Goal: Task Accomplishment & Management: Complete application form

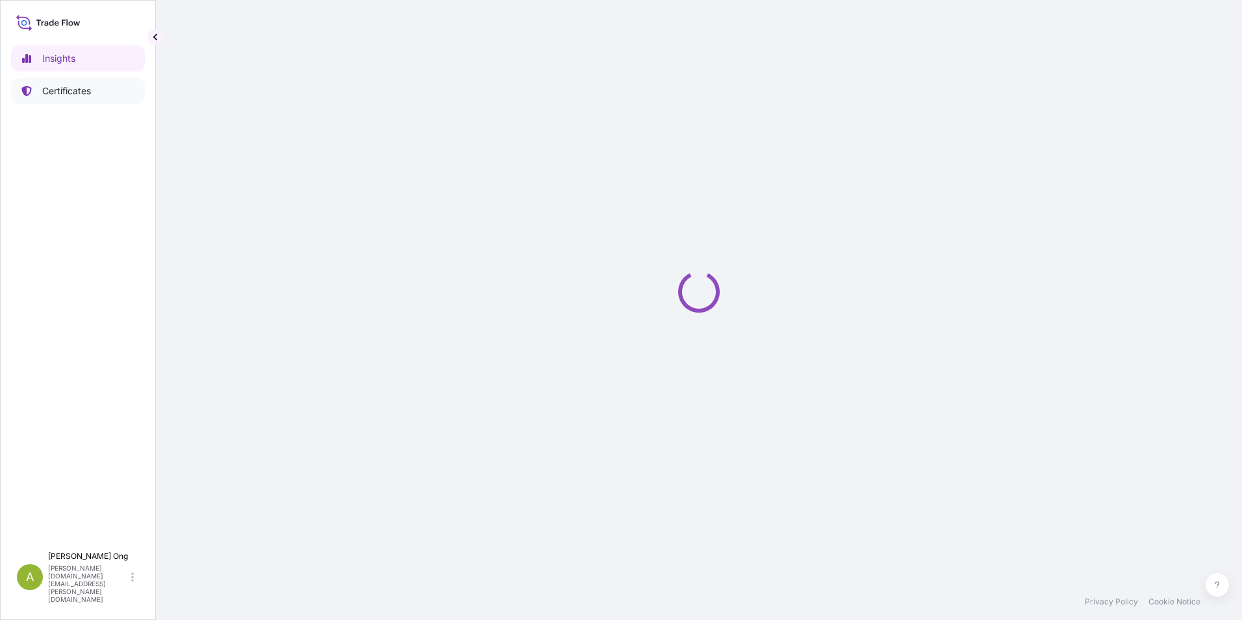
click at [68, 86] on p "Certificates" at bounding box center [66, 90] width 49 height 13
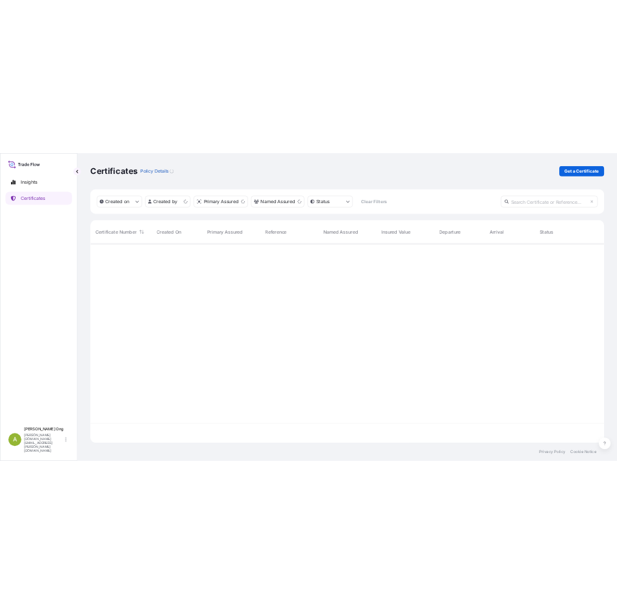
scroll to position [399, 1024]
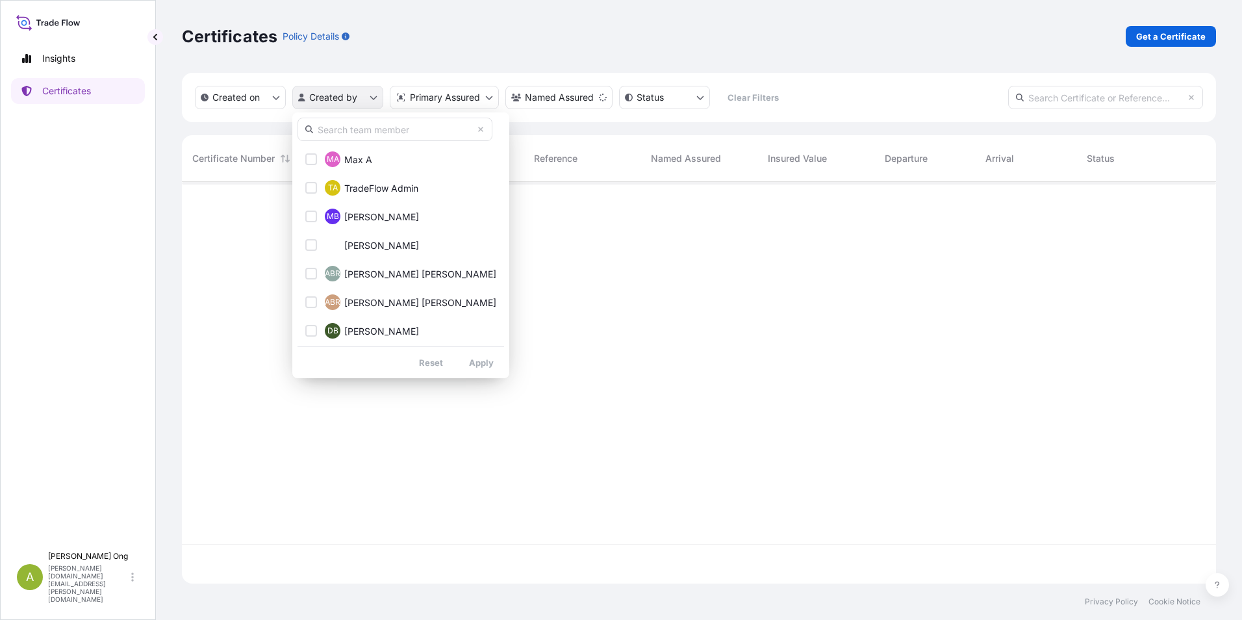
click at [375, 96] on html "Insights Certificates A [PERSON_NAME] [PERSON_NAME][DOMAIN_NAME][EMAIL_ADDRESS]…" at bounding box center [621, 310] width 1242 height 620
click at [362, 129] on input "text" at bounding box center [394, 129] width 195 height 23
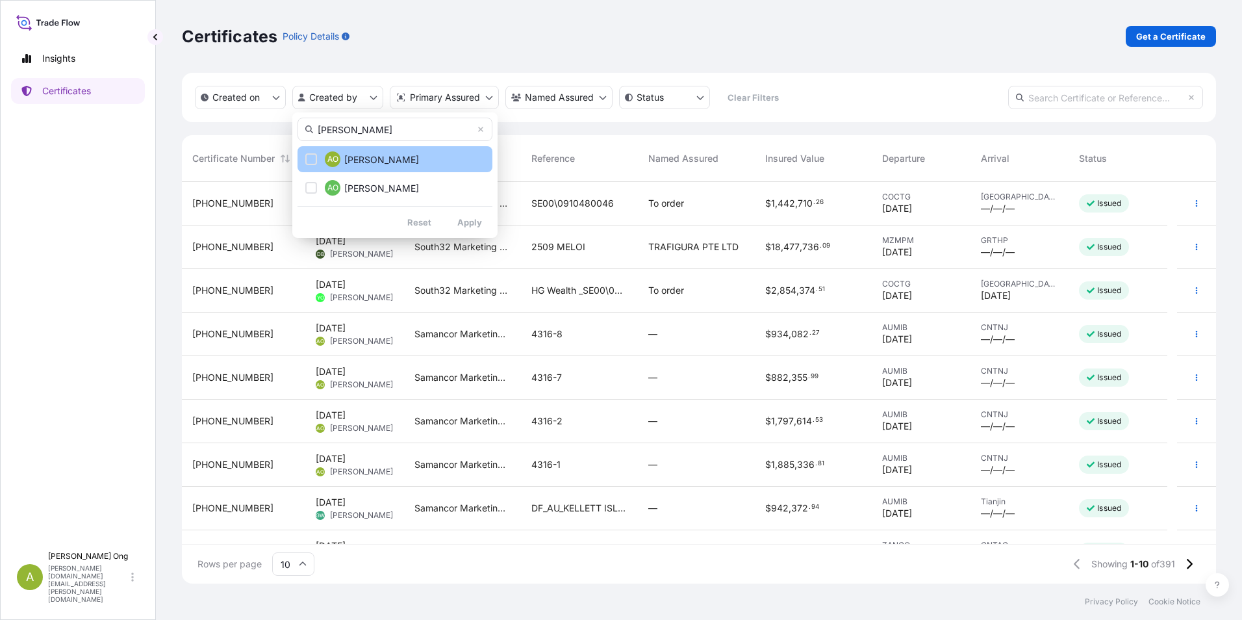
type input "[PERSON_NAME]"
click at [384, 163] on span "[PERSON_NAME]" at bounding box center [381, 159] width 75 height 13
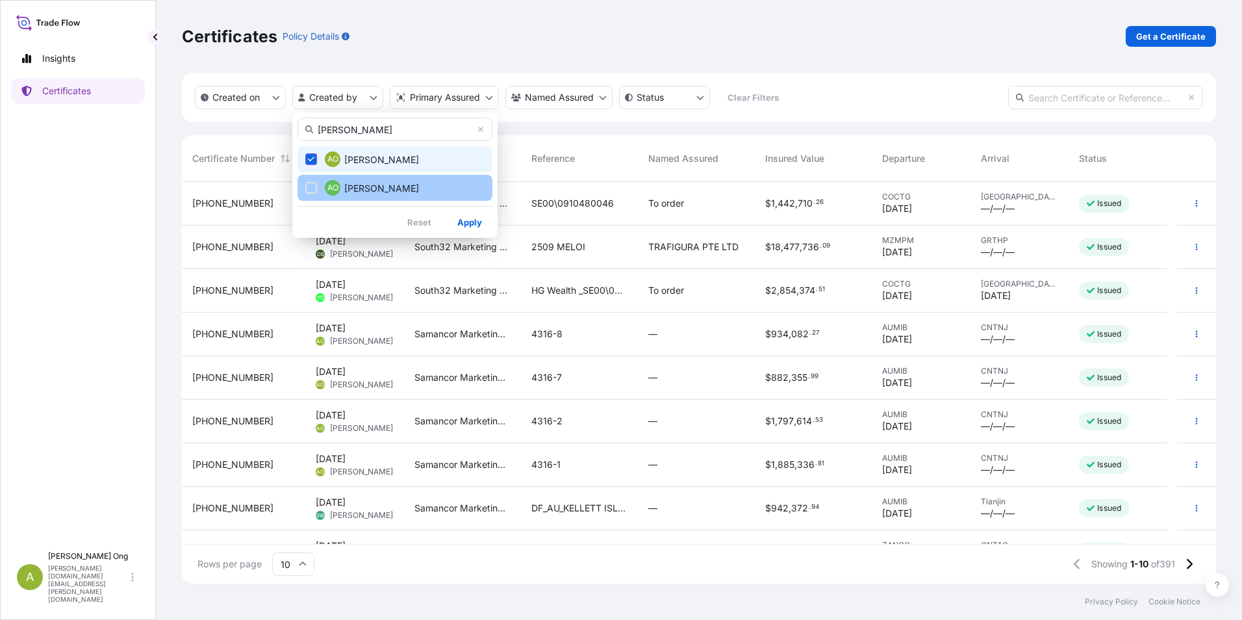
click at [381, 187] on span "[PERSON_NAME]" at bounding box center [381, 188] width 75 height 13
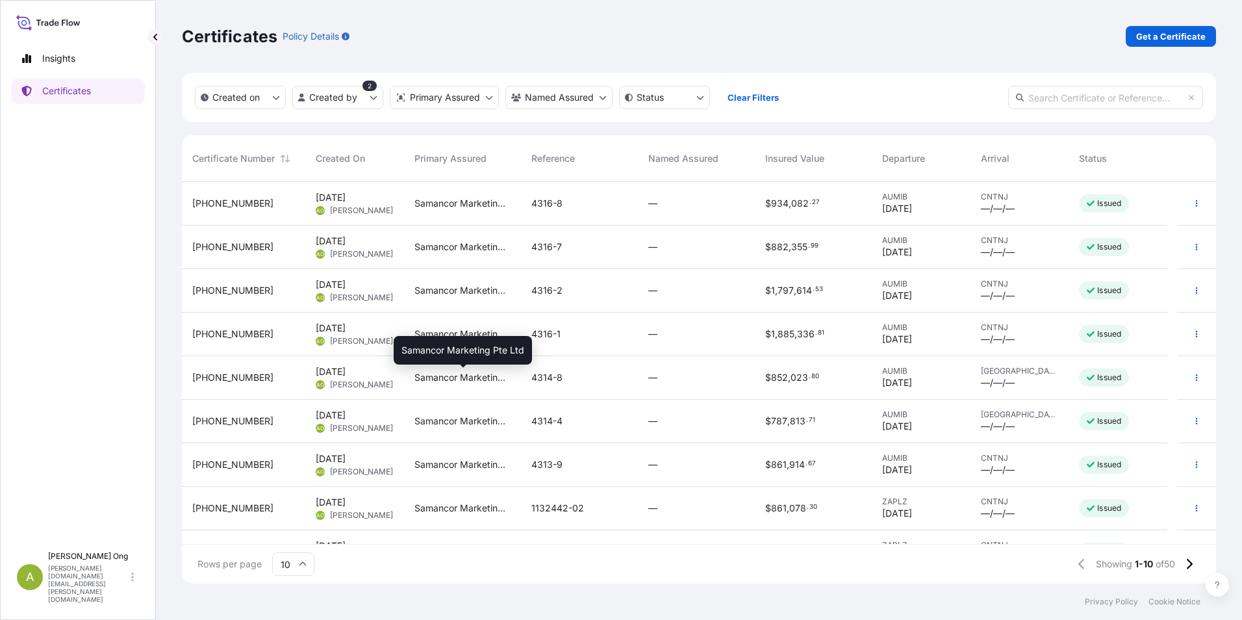
click at [474, 376] on span "Samancor Marketing Pte Ltd" at bounding box center [462, 377] width 96 height 13
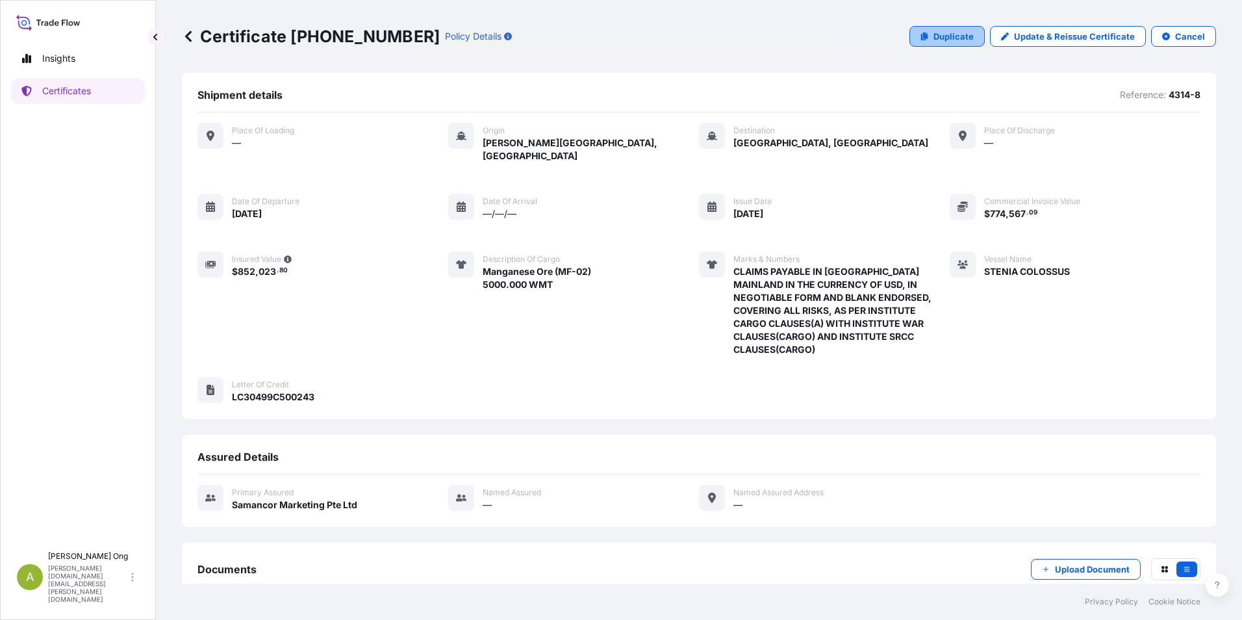
click at [944, 36] on p "Duplicate" at bounding box center [953, 36] width 40 height 13
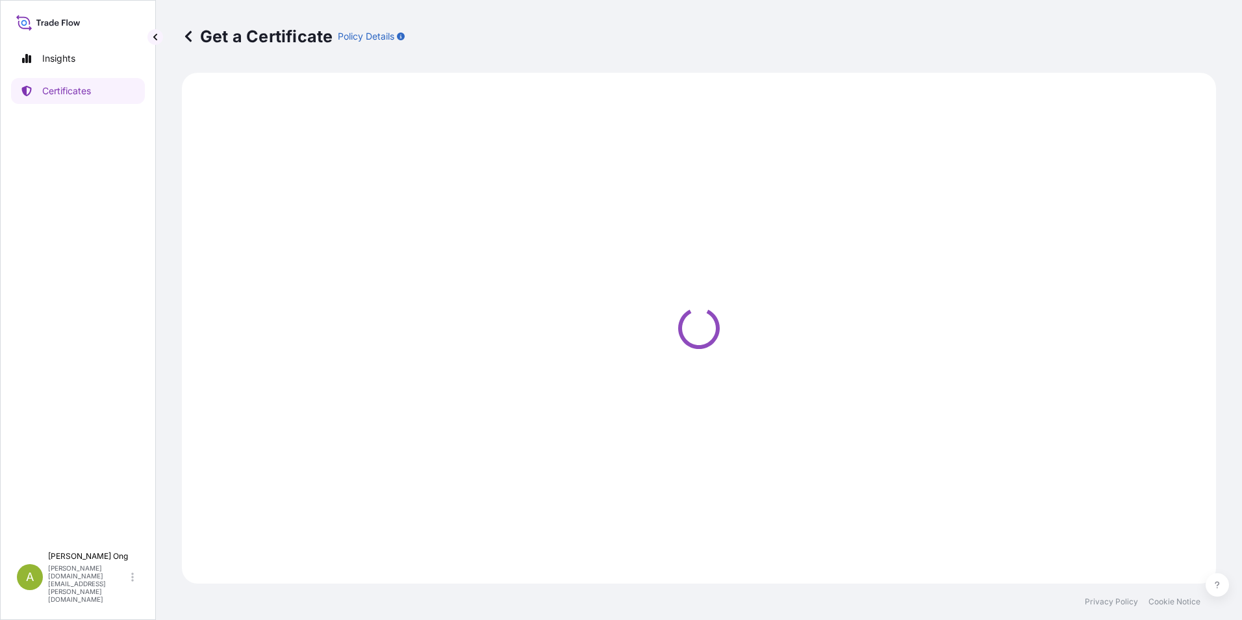
select select "Sea"
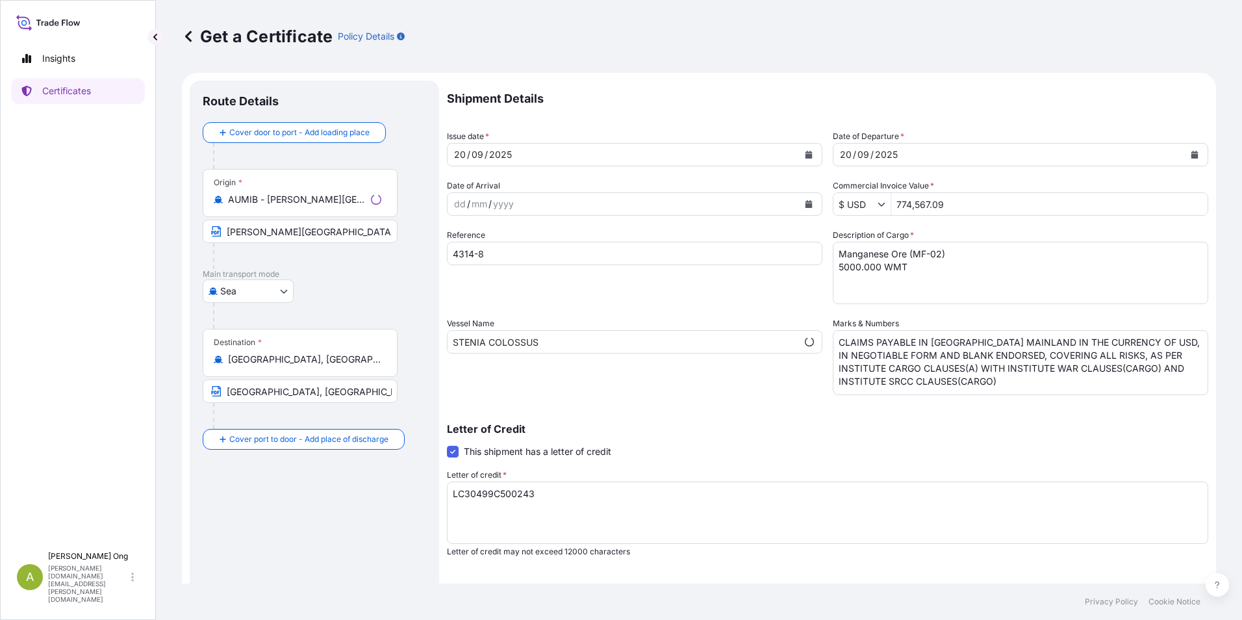
select select "31710"
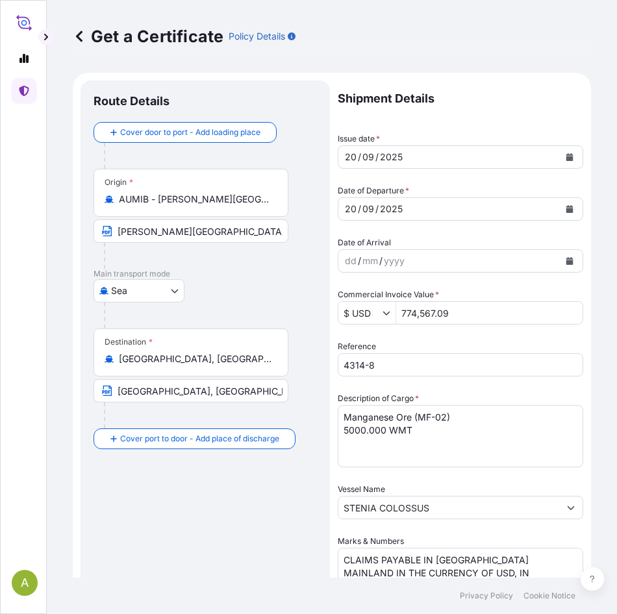
click at [327, 145] on form "Route Details Cover door to port - Add loading place Place of loading Road / [G…" at bounding box center [332, 538] width 518 height 931
click at [351, 158] on div "20" at bounding box center [351, 157] width 14 height 16
click at [566, 158] on icon "Calendar" at bounding box center [569, 157] width 7 height 8
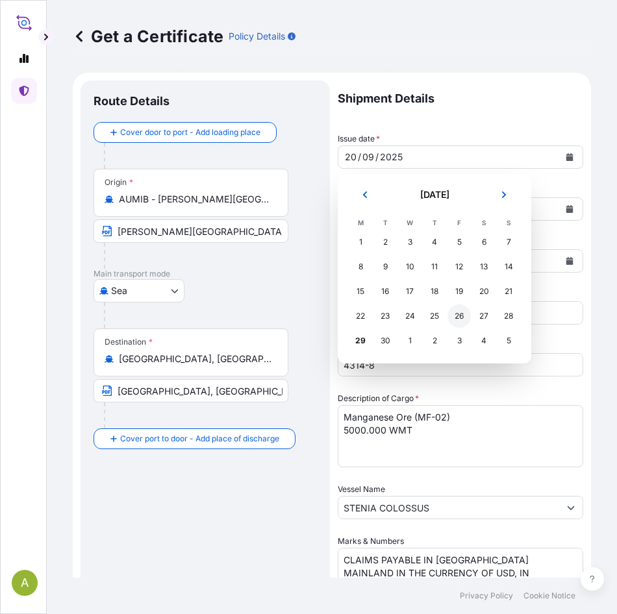
click at [457, 317] on div "26" at bounding box center [458, 316] width 23 height 23
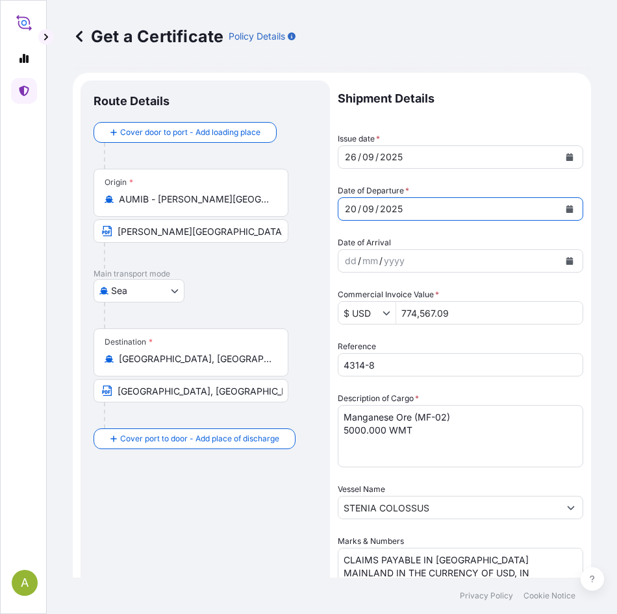
click at [559, 214] on button "Calendar" at bounding box center [569, 209] width 21 height 21
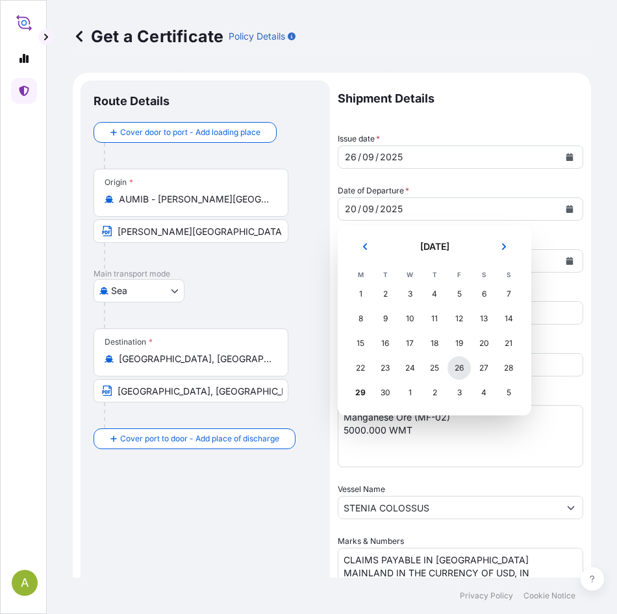
click at [462, 368] on div "26" at bounding box center [458, 368] width 23 height 23
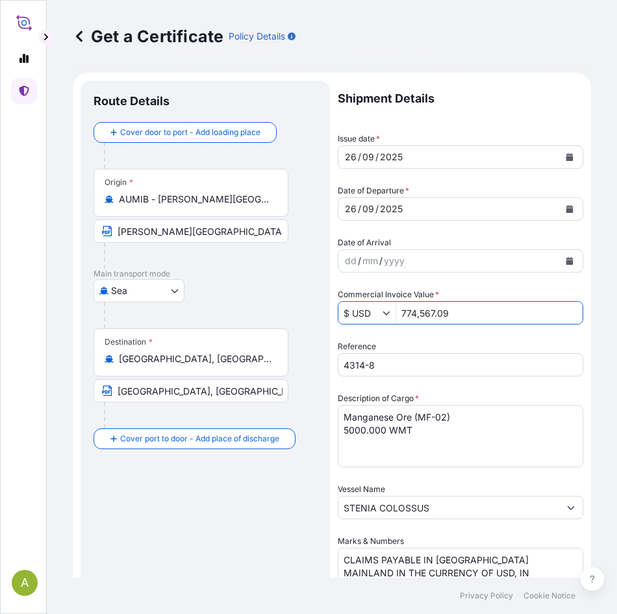
drag, startPoint x: 471, startPoint y: 316, endPoint x: 355, endPoint y: 314, distance: 116.3
click at [355, 314] on div "$ USD 774,567.09" at bounding box center [460, 312] width 245 height 23
paste input "714,386.70"
type input "714,386.7"
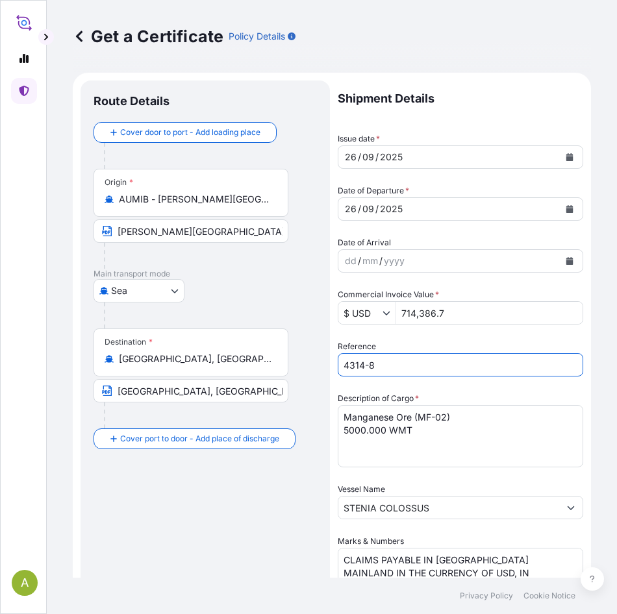
drag, startPoint x: 384, startPoint y: 363, endPoint x: 270, endPoint y: 360, distance: 113.7
click at [260, 362] on form "Route Details Cover door to port - Add loading place Place of loading Road / [G…" at bounding box center [332, 538] width 518 height 931
paste input "7-9"
type input "4317-9"
click at [430, 413] on textarea "Manganese Ore (MF-02) 5000.000 WMT" at bounding box center [460, 436] width 245 height 62
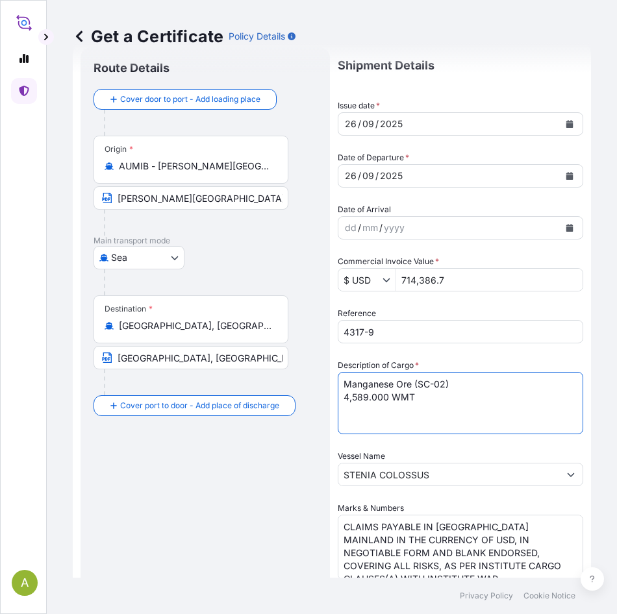
scroll to position [65, 0]
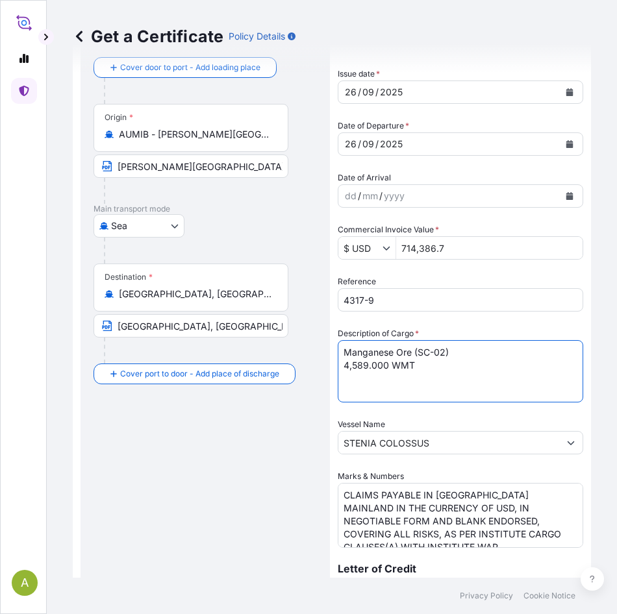
type textarea "Manganese Ore (SC-02) 4,589.000 WMT"
drag, startPoint x: 458, startPoint y: 446, endPoint x: 151, endPoint y: 434, distance: 307.4
click at [147, 436] on form "Route Details Cover door to port - Add loading place Place of loading Road / [G…" at bounding box center [332, 473] width 518 height 931
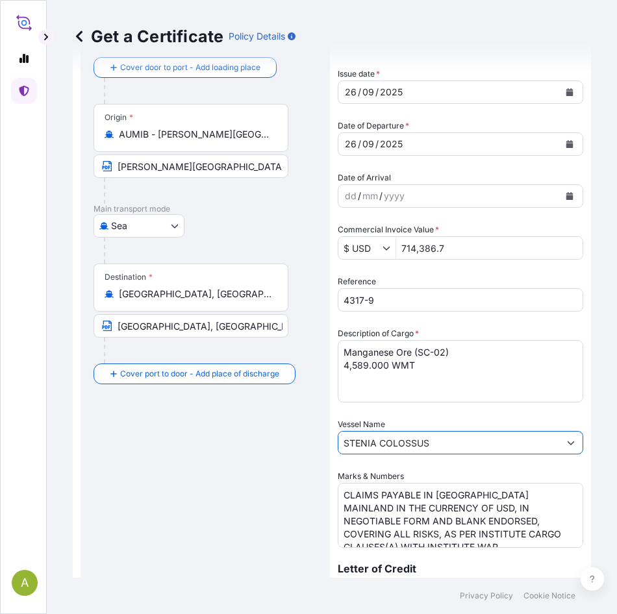
paste input "[PERSON_NAME]"
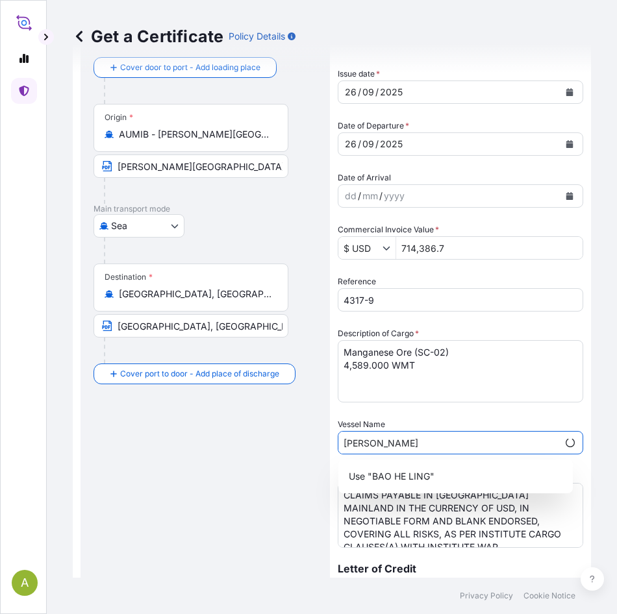
type input "[PERSON_NAME]"
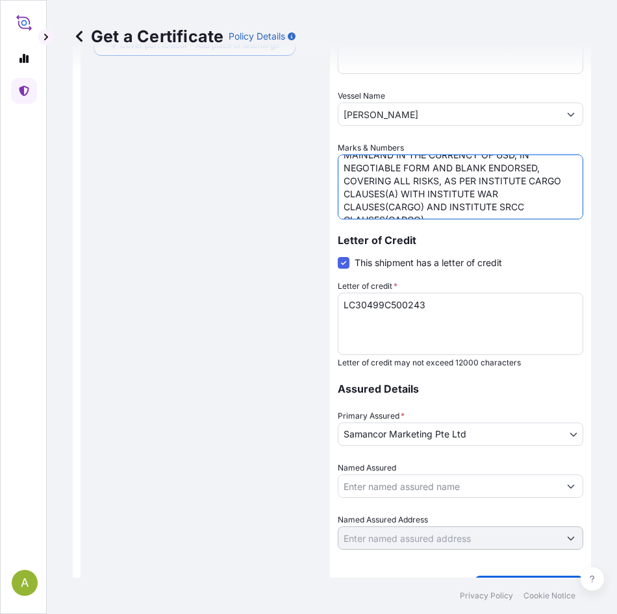
scroll to position [425, 0]
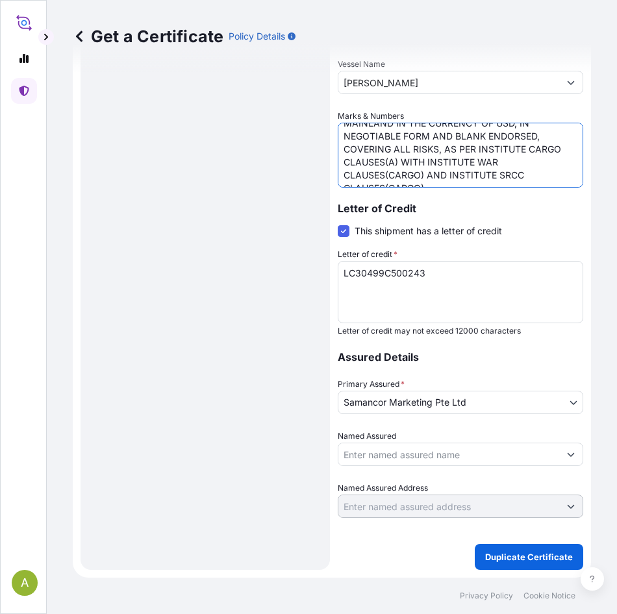
drag, startPoint x: 341, startPoint y: 494, endPoint x: 524, endPoint y: 174, distance: 368.3
click at [524, 174] on textarea "CLAIMS PAYABLE IN [GEOGRAPHIC_DATA] MAINLAND IN THE CURRENCY OF USD, IN NEGOTIA…" at bounding box center [460, 155] width 245 height 65
paste textarea "OF USD, IN NEGOTIABLE FORM AND BLANK ENDORSED, COVERING ALL RISKS, AS PER INSTI…"
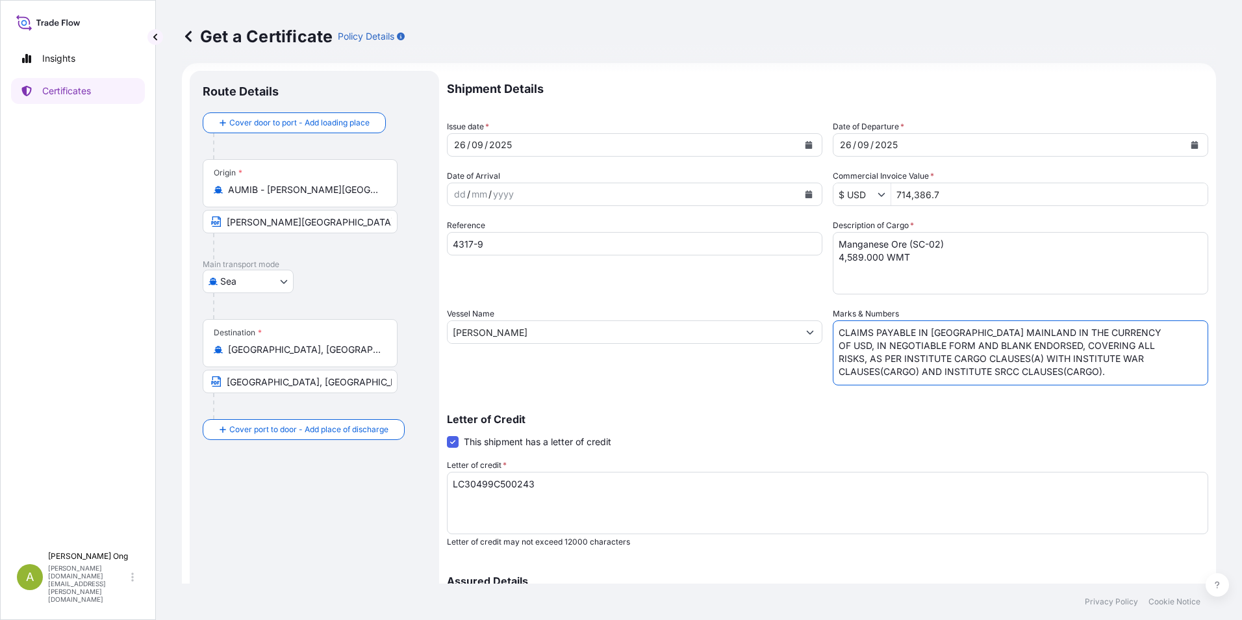
scroll to position [0, 0]
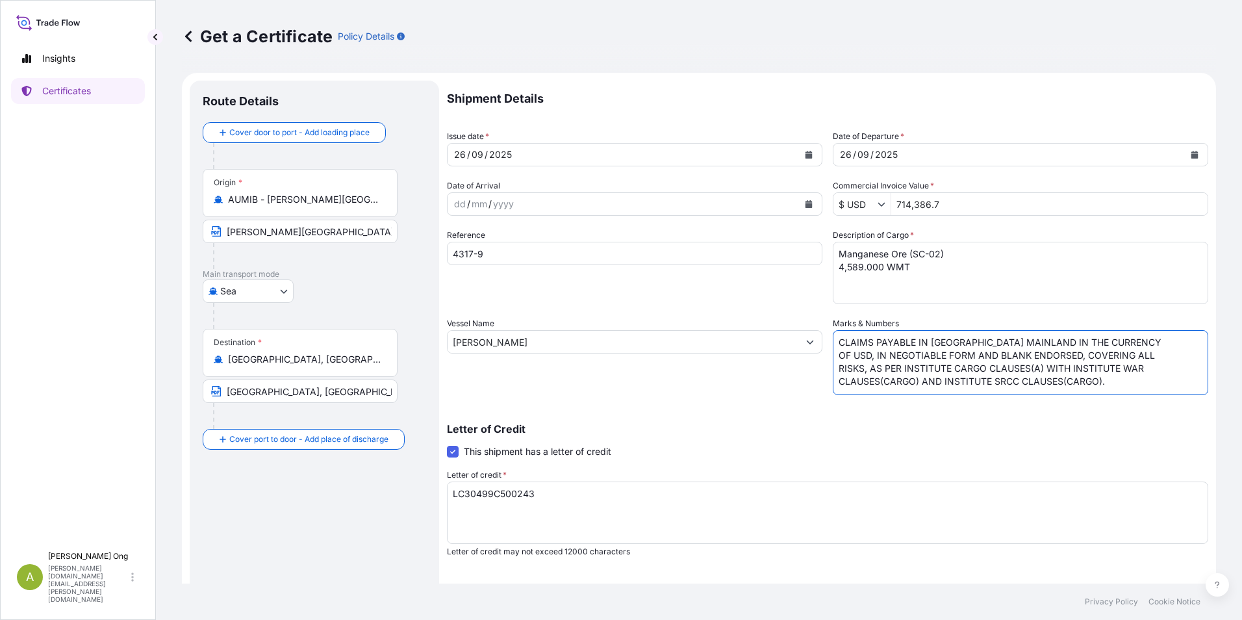
click at [1108, 332] on textarea "CLAIMS PAYABLE IN [GEOGRAPHIC_DATA] MAINLAND IN THE CURRENCY OF USD, IN NEGOTIA…" at bounding box center [1020, 362] width 375 height 65
type textarea "CLAIMS PAYABLE IN [GEOGRAPHIC_DATA] MAINLAND IN THE CURRENCY OF USD, IN NEGOTIA…"
drag, startPoint x: 557, startPoint y: 490, endPoint x: 240, endPoint y: 477, distance: 317.2
click at [236, 478] on form "Route Details Cover door to port - Add loading place Place of loading Road / [G…" at bounding box center [699, 408] width 1034 height 671
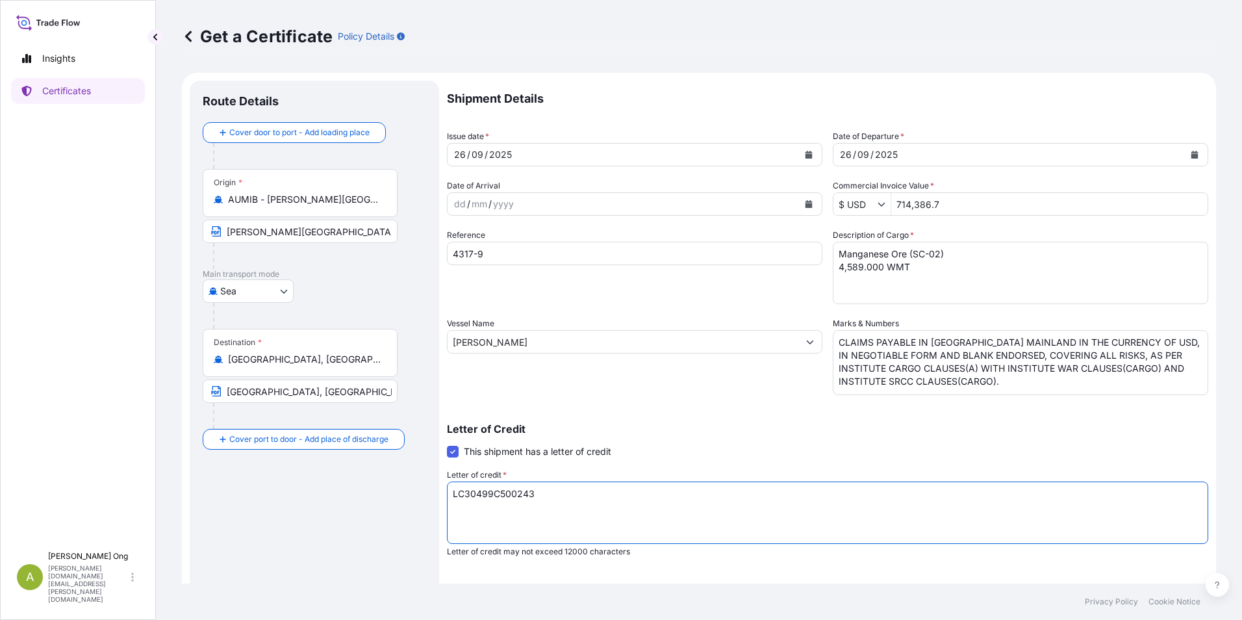
paste textarea "553-01-2003673P"
type textarea "553-01-2003673P"
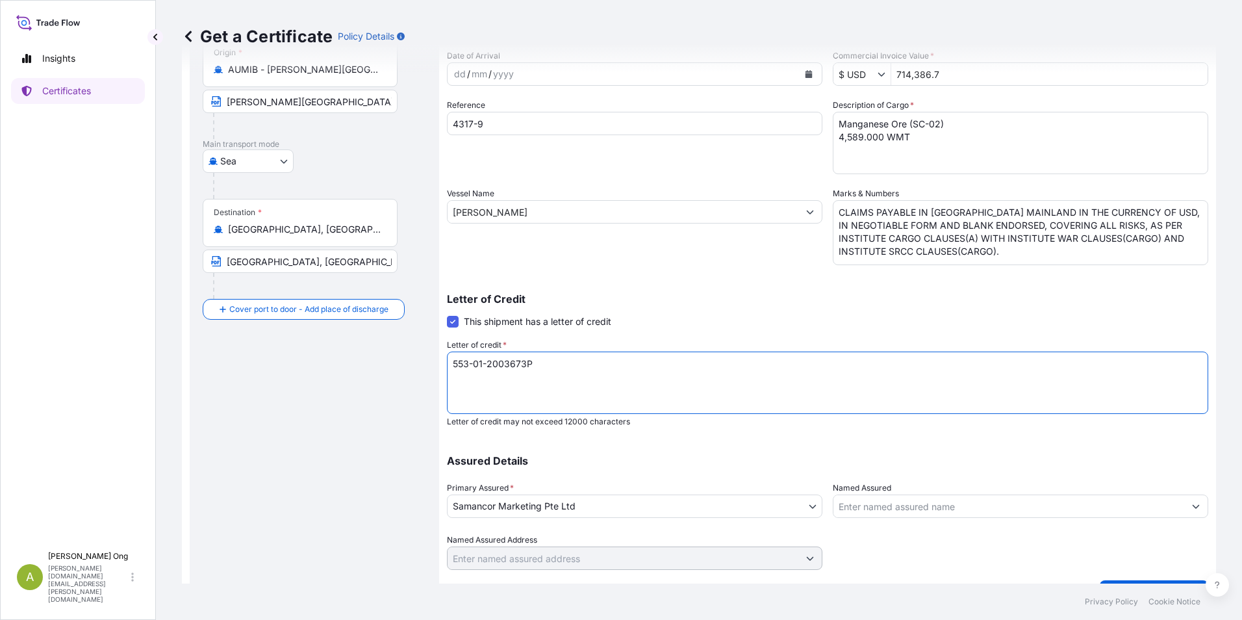
scroll to position [160, 0]
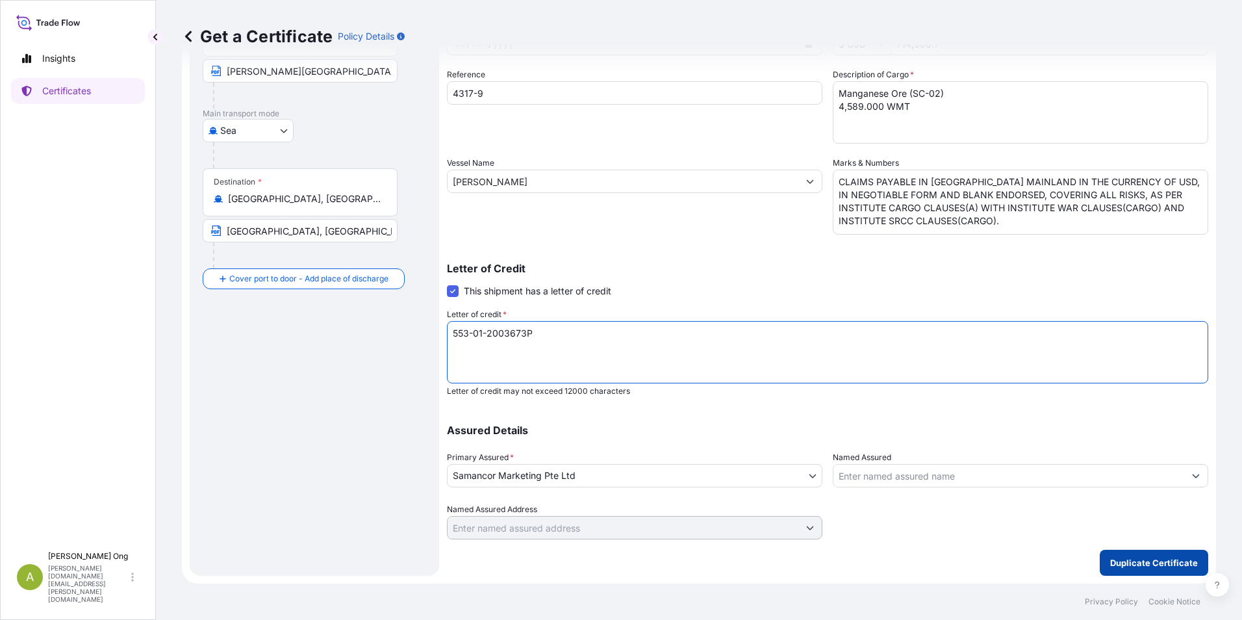
click at [1155, 566] on p "Duplicate Certificate" at bounding box center [1154, 562] width 88 height 13
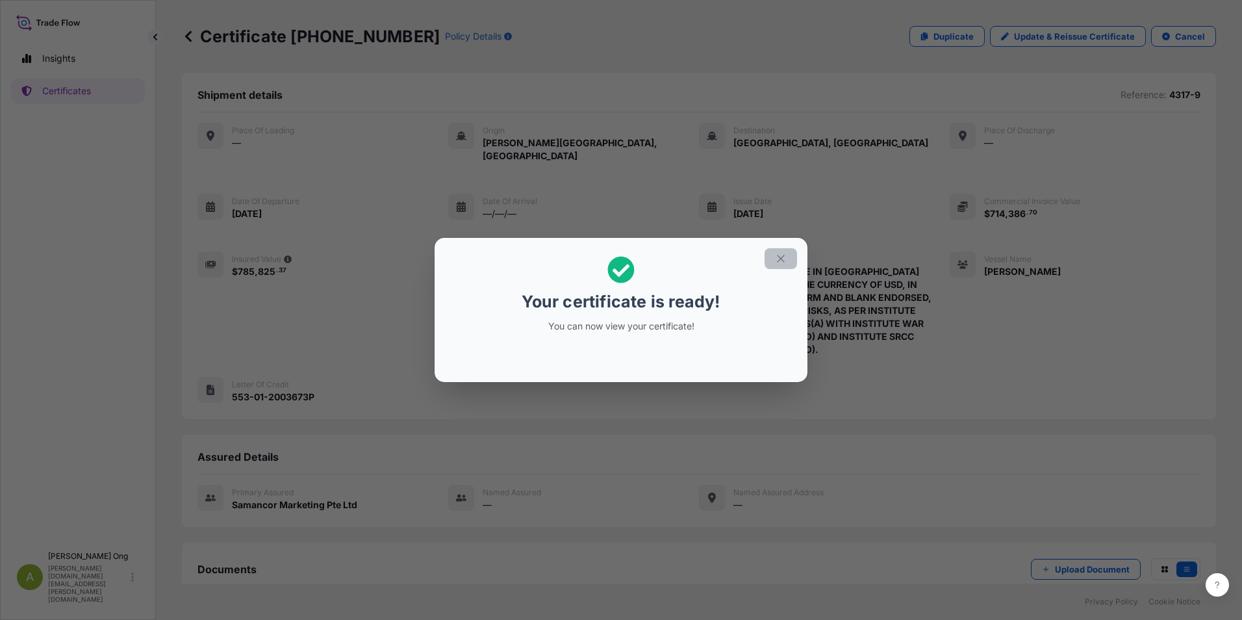
click at [777, 254] on icon "button" at bounding box center [781, 259] width 12 height 12
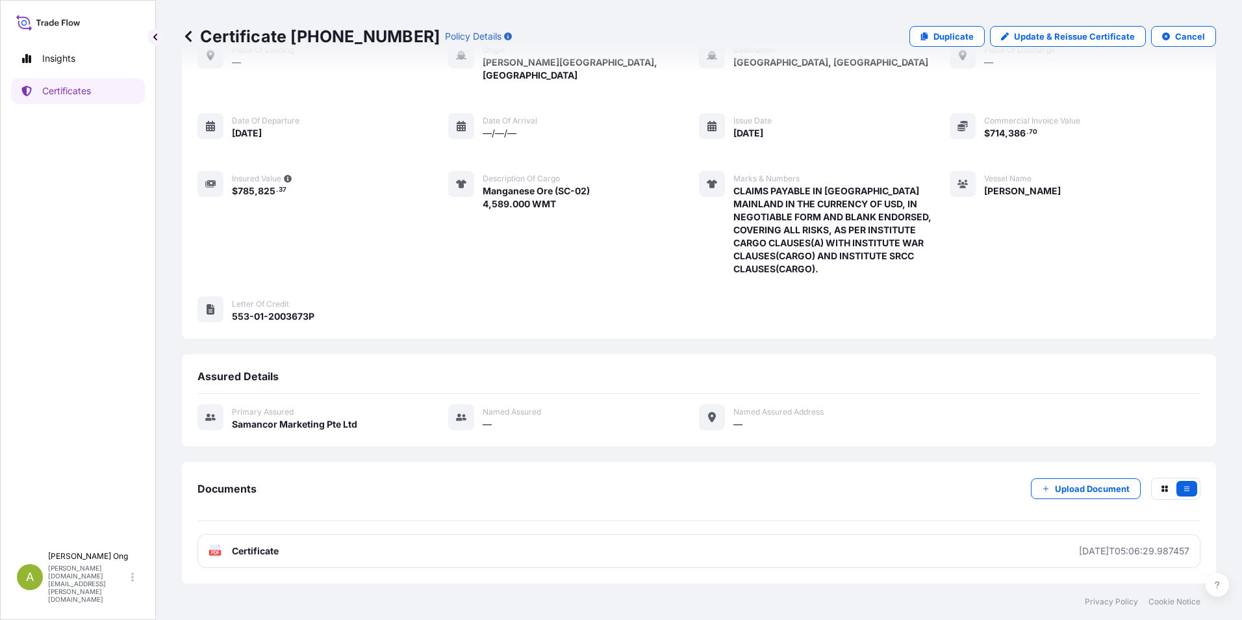
scroll to position [119, 0]
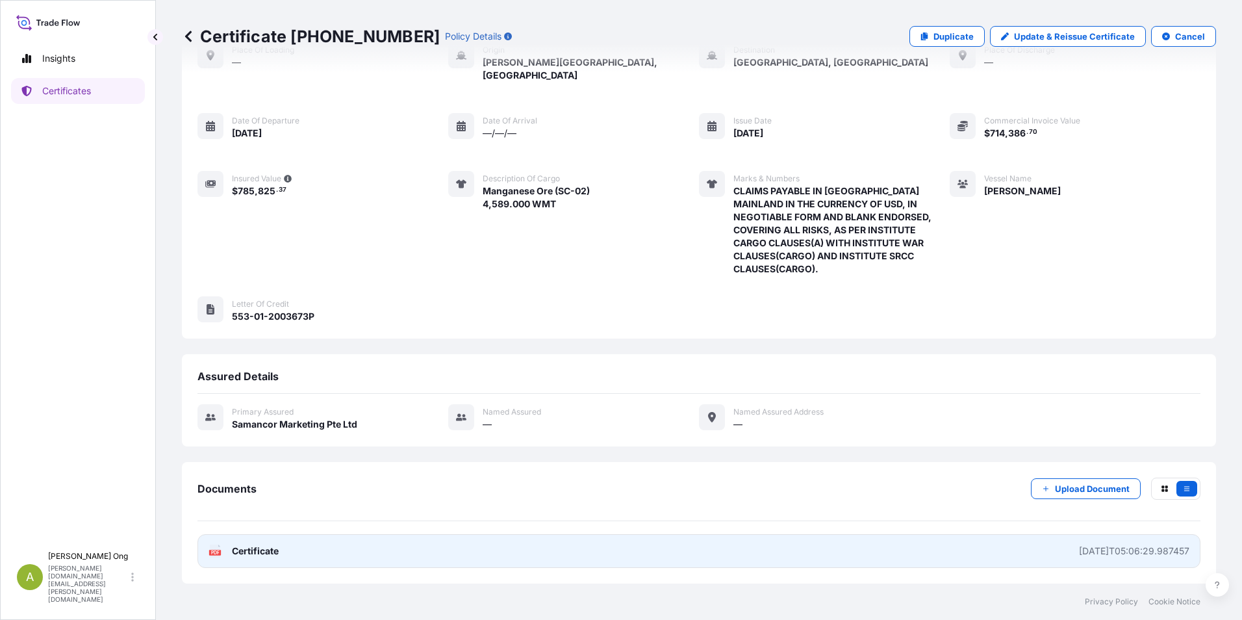
click at [248, 550] on span "Certificate" at bounding box center [255, 550] width 47 height 13
